Goal: Information Seeking & Learning: Learn about a topic

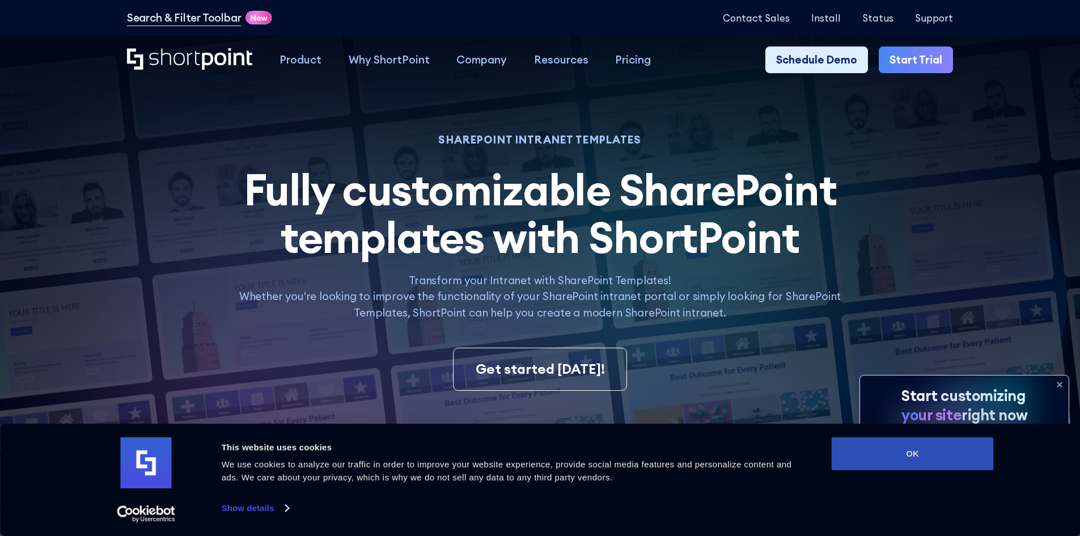
click at [942, 449] on button "OK" at bounding box center [913, 453] width 162 height 33
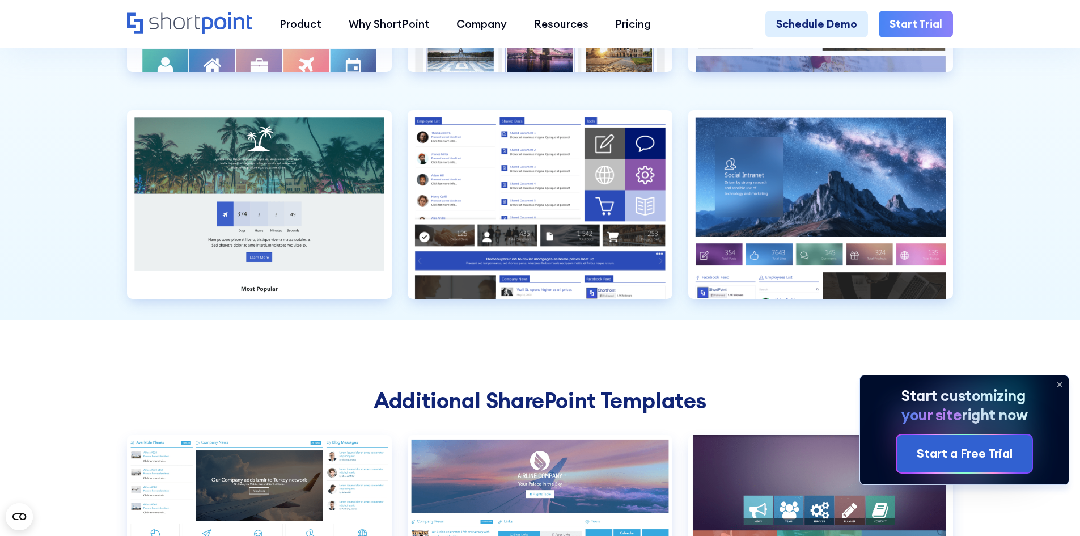
scroll to position [3686, 0]
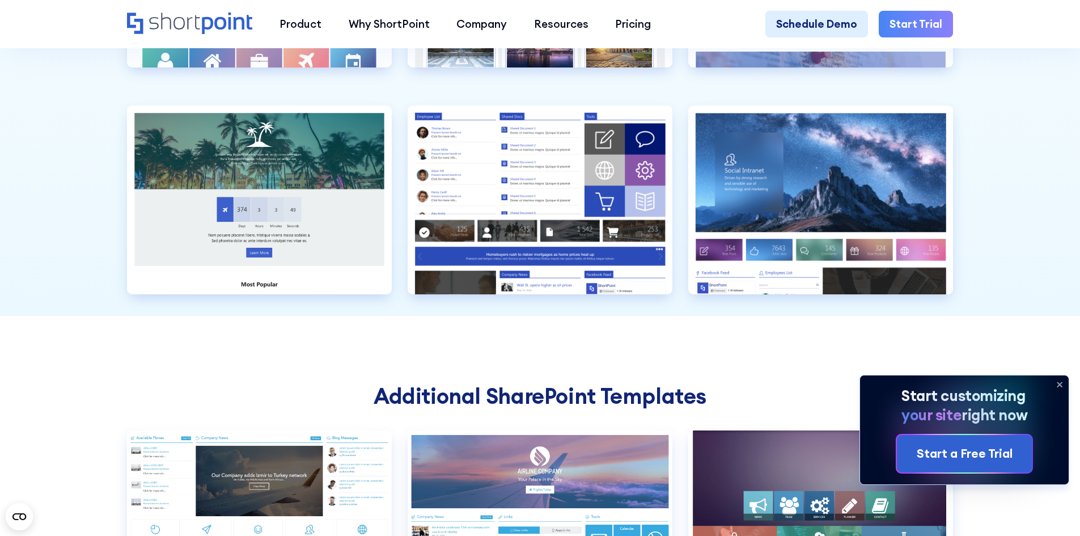
click at [1060, 378] on icon at bounding box center [1060, 384] width 18 height 18
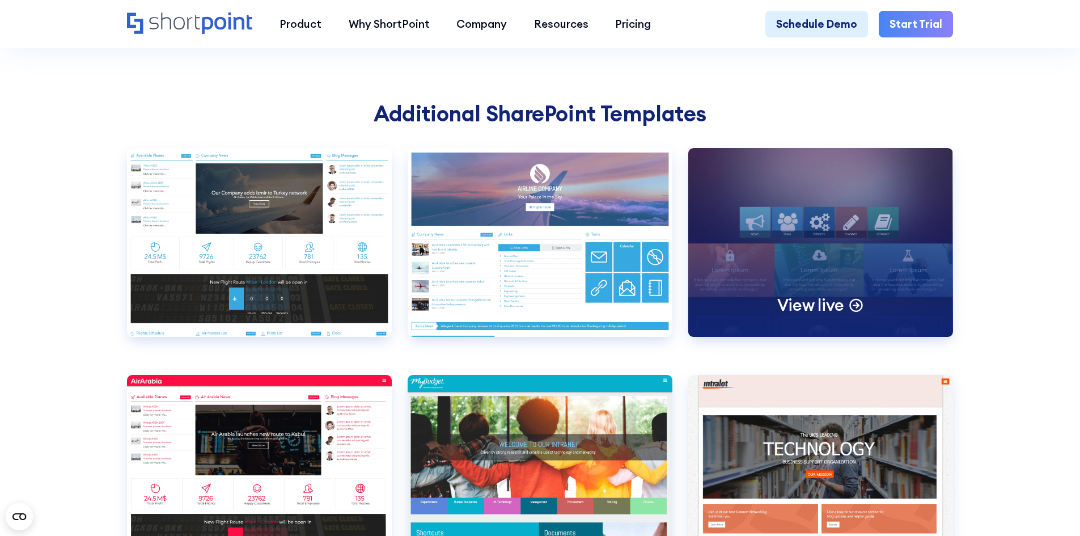
scroll to position [3970, 0]
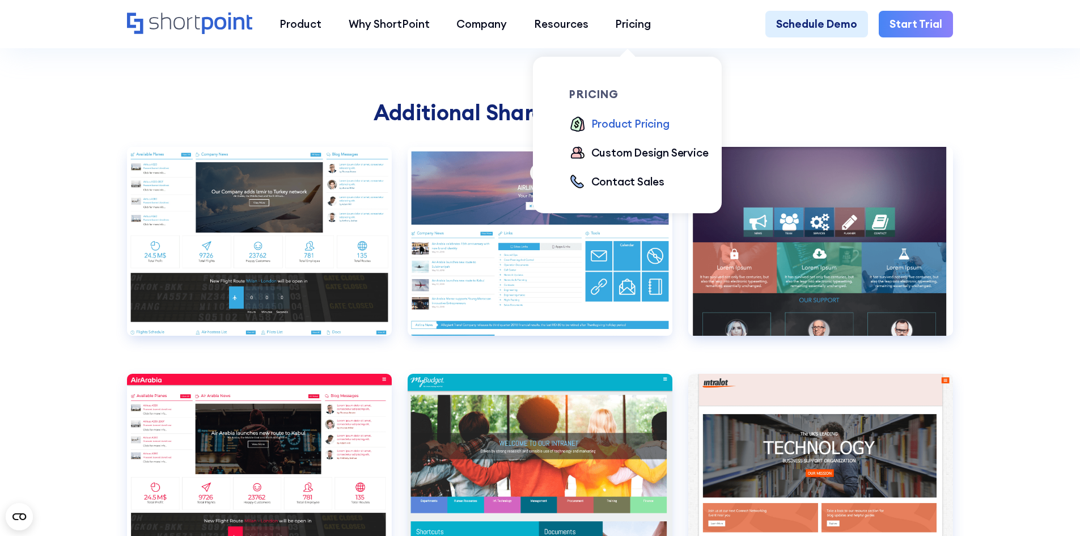
click at [643, 129] on div "Product Pricing" at bounding box center [630, 124] width 78 height 16
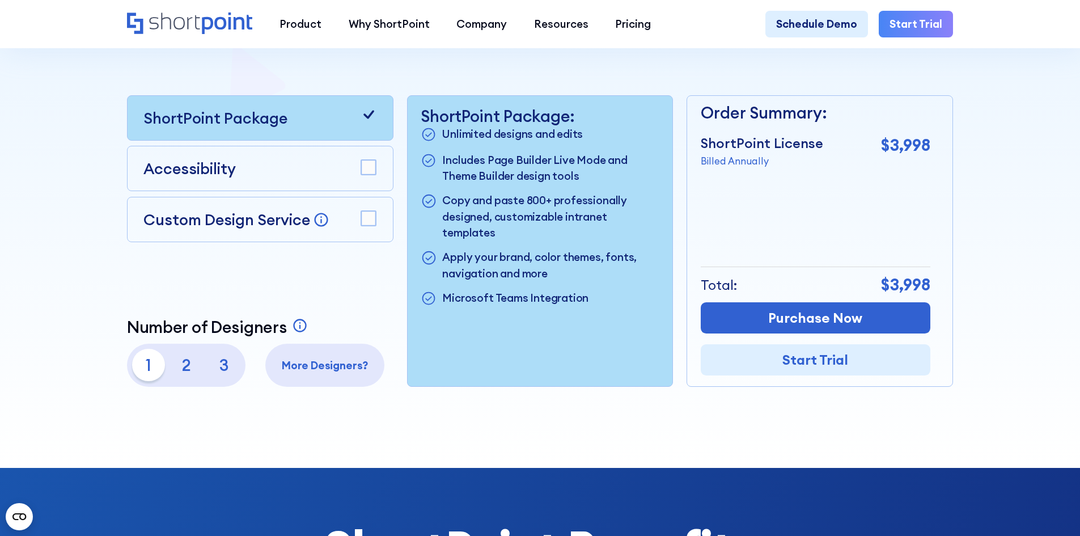
scroll to position [340, 0]
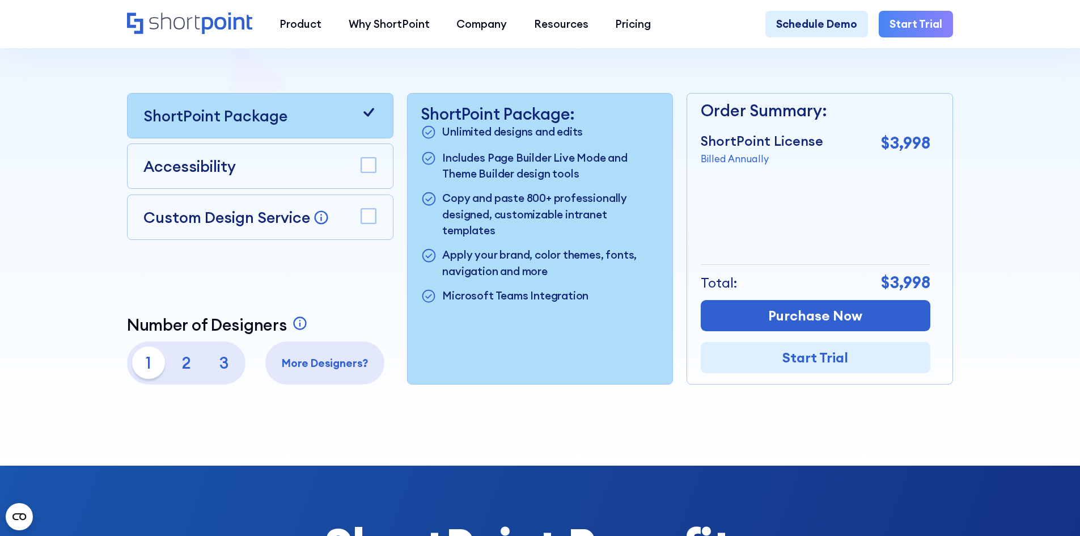
click at [362, 171] on rect at bounding box center [368, 165] width 15 height 15
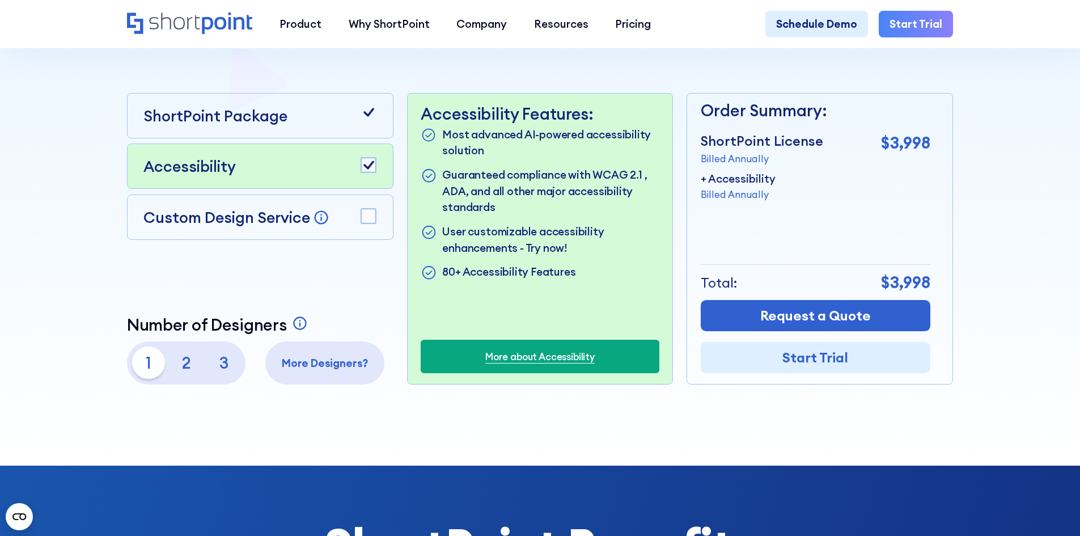
click at [363, 171] on rect at bounding box center [368, 165] width 15 height 15
click at [362, 170] on rect at bounding box center [368, 165] width 15 height 15
click at [373, 223] on rect at bounding box center [368, 216] width 15 height 15
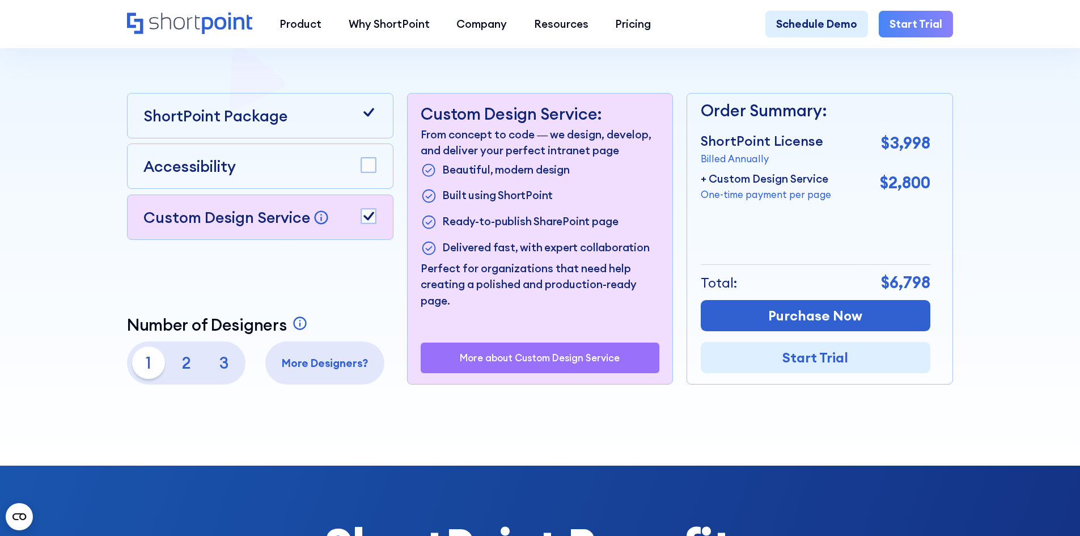
click at [373, 223] on rect at bounding box center [368, 216] width 15 height 15
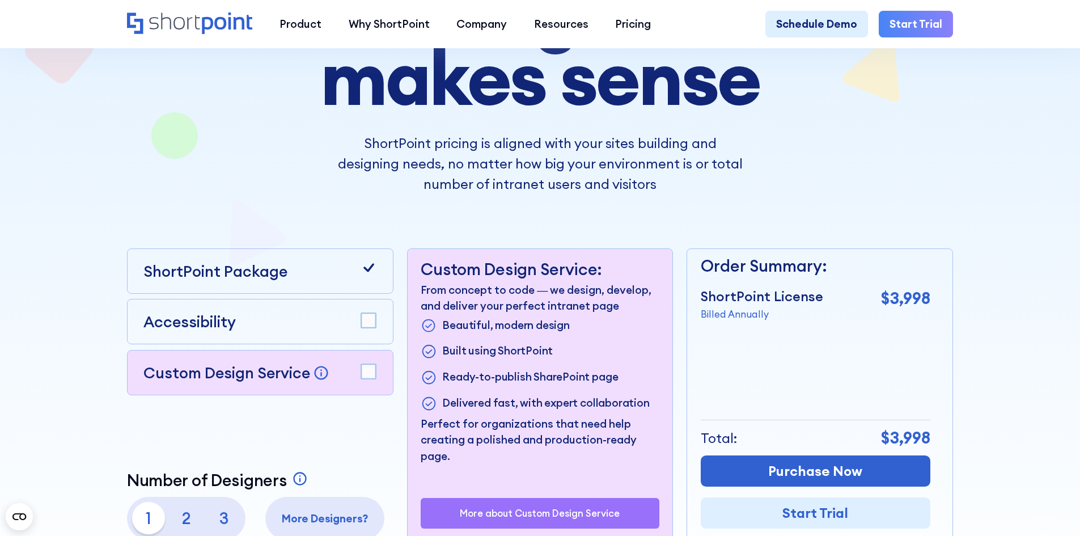
scroll to position [113, 0]
